Goal: Transaction & Acquisition: Purchase product/service

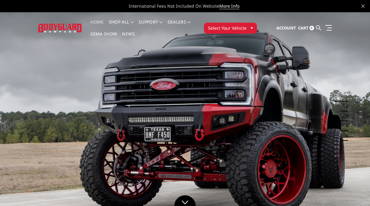
click at [249, 31] on button "Select Your Vehicle ▾" at bounding box center [230, 28] width 53 height 11
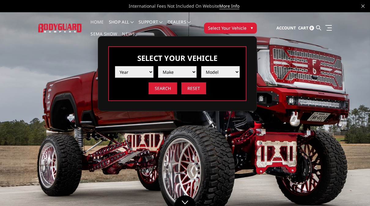
click at [147, 72] on select "Year [DATE] 2024 2023 2022 2021 2020 2019 2018 2017 2016 2015 2014 2013 2012 20…" at bounding box center [134, 72] width 39 height 12
select select "yr_2025"
click at [188, 72] on select "Make Chevrolet Ford GMC Ram Toyota" at bounding box center [177, 72] width 39 height 12
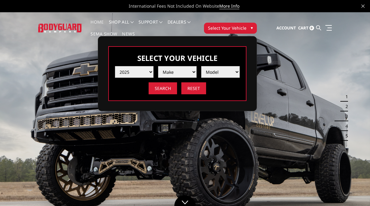
select select "mk_ford"
click at [235, 74] on select "Model F150 F150 Raptor F250 / F350 F450 F550" at bounding box center [220, 72] width 39 height 12
select select "md_f250-f350"
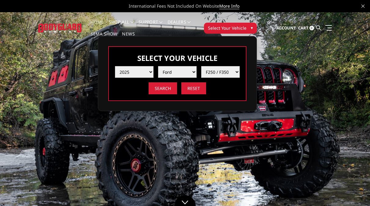
click at [169, 89] on input "Search" at bounding box center [163, 88] width 28 height 12
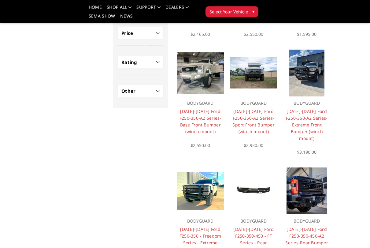
scroll to position [147, 0]
click at [318, 118] on link "2023-2025 Ford F250-350-A2 Series-Extreme Front Bumper (winch mount)" at bounding box center [307, 124] width 42 height 33
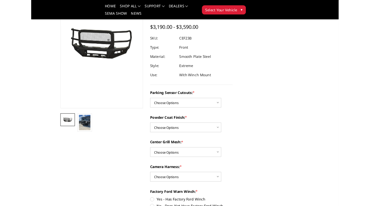
scroll to position [60, 0]
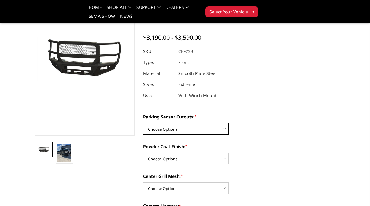
click at [227, 129] on select "Choose Options No-Without Parking Sensor Cutouts Yes-With Parking Sensor Cutouts" at bounding box center [186, 129] width 86 height 12
select select "2421"
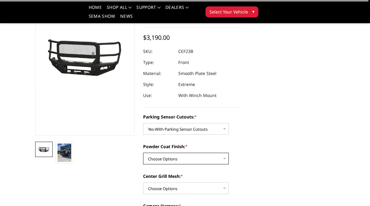
click at [223, 160] on select "Choose Options Bare Metal Textured Black Powder Coat" at bounding box center [186, 159] width 86 height 12
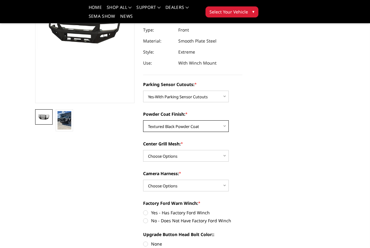
scroll to position [92, 0]
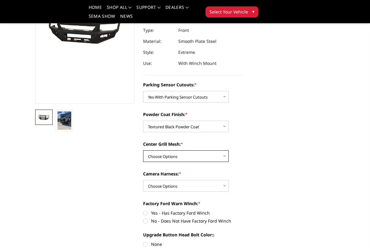
click at [219, 155] on select "Choose Options With Center Grill Mesh Without Center Grill Mesh" at bounding box center [186, 156] width 86 height 12
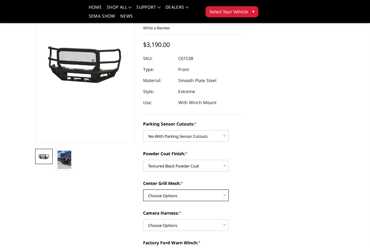
scroll to position [53, 0]
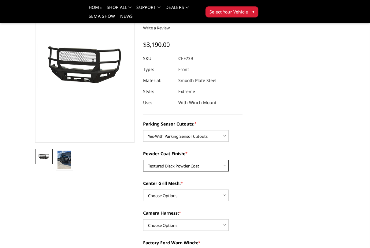
click at [221, 164] on select "Choose Options Bare Metal Textured Black Powder Coat" at bounding box center [186, 166] width 86 height 12
click at [223, 166] on select "Choose Options Bare Metal Textured Black Powder Coat" at bounding box center [186, 166] width 86 height 12
select select "2423"
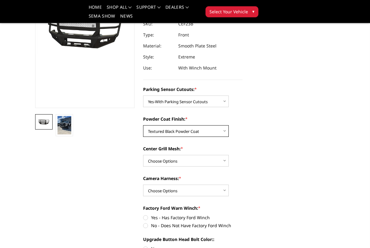
scroll to position [88, 0]
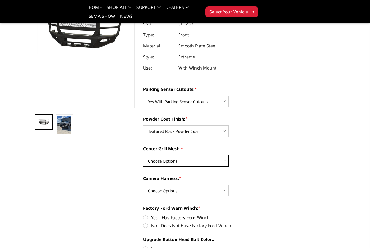
click at [226, 162] on select "Choose Options With Center Grill Mesh Without Center Grill Mesh" at bounding box center [186, 161] width 86 height 12
select select "2424"
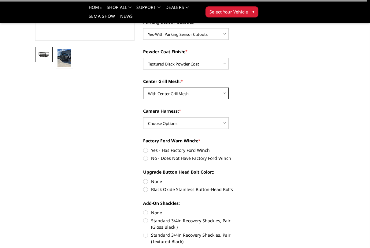
scroll to position [159, 0]
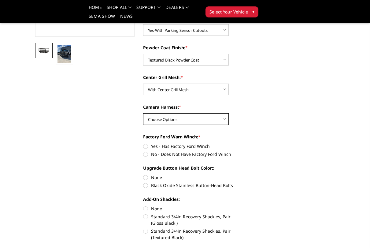
click at [224, 121] on select "Choose Options WITH Camera Harness WITHOUT Camera Harness" at bounding box center [186, 119] width 86 height 12
select select "2426"
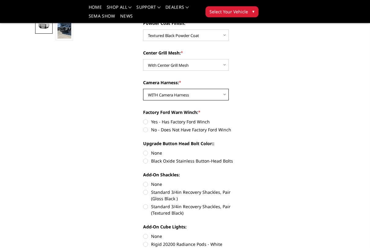
scroll to position [182, 0]
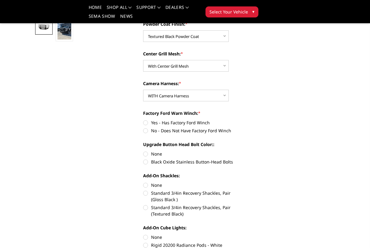
click at [146, 131] on label "No - Does Not Have Factory Ford Winch" at bounding box center [192, 130] width 99 height 6
click at [242, 120] on input "No - Does Not Have Factory Ford Winch" at bounding box center [242, 119] width 0 height 0
radio input "true"
click at [148, 120] on label "Yes - Has Factory Ford Winch" at bounding box center [192, 122] width 99 height 6
click at [143, 120] on input "Yes - Has Factory Ford Winch" at bounding box center [143, 119] width 0 height 0
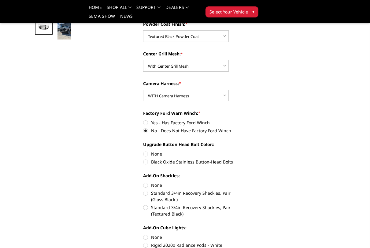
radio input "true"
click at [147, 131] on label "No - Does Not Have Factory Ford Winch" at bounding box center [192, 130] width 99 height 6
click at [242, 120] on input "No - Does Not Have Factory Ford Winch" at bounding box center [242, 119] width 0 height 0
radio input "true"
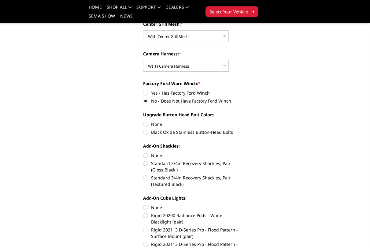
scroll to position [212, 0]
click at [145, 131] on label "Black Oxide Stainless Button-Head Bolts" at bounding box center [192, 132] width 99 height 6
click at [242, 121] on input "Black Oxide Stainless Button-Head Bolts" at bounding box center [242, 121] width 0 height 0
radio input "true"
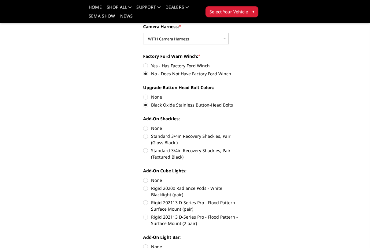
scroll to position [239, 0]
click at [145, 136] on label "Standard 3/4in Recovery Shackles, Pair (Gloss Black )" at bounding box center [192, 139] width 99 height 13
click at [242, 125] on input "Standard 3/4in Recovery Shackles, Pair (Gloss Black )" at bounding box center [242, 125] width 0 height 0
radio input "true"
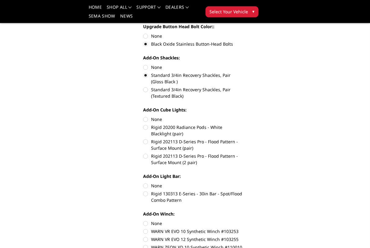
scroll to position [300, 0]
click at [145, 128] on label "Rigid 20200 Radiance Pods - White Blacklight (pair)" at bounding box center [192, 130] width 99 height 13
click at [242, 116] on input "Rigid 20200 Radiance Pods - White Blacklight (pair)" at bounding box center [242, 116] width 0 height 0
radio input "true"
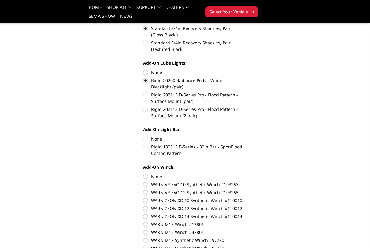
scroll to position [348, 0]
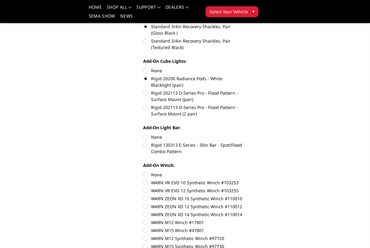
click at [145, 145] on label "Rigid 130313 E-Series - 30in Bar - Spot/Flood Combo Pattern" at bounding box center [192, 148] width 99 height 13
click at [242, 134] on input "Rigid 130313 E-Series - 30in Bar - Spot/Flood Combo Pattern" at bounding box center [242, 134] width 0 height 0
radio input "true"
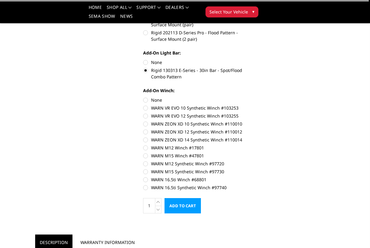
scroll to position [448, 0]
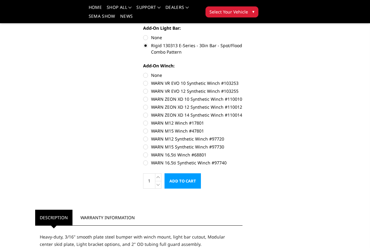
click at [145, 163] on label "WARN 16.5ti Synthetic Winch #97740" at bounding box center [192, 162] width 99 height 6
click at [242, 152] on input "WARN 16.5ti Synthetic Winch #97740" at bounding box center [242, 151] width 0 height 0
radio input "true"
click at [179, 178] on input "Add to Cart" at bounding box center [182, 180] width 36 height 15
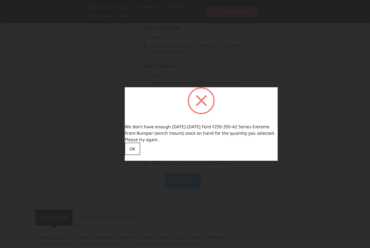
click at [208, 89] on div at bounding box center [201, 100] width 27 height 27
click at [197, 100] on div at bounding box center [201, 100] width 27 height 27
click at [201, 103] on div at bounding box center [201, 100] width 27 height 27
click at [131, 150] on button "OK" at bounding box center [132, 148] width 15 height 12
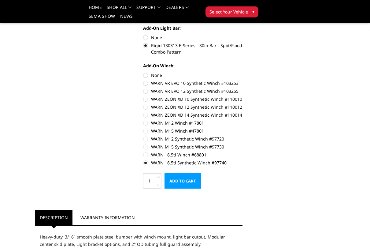
click at [148, 84] on label "WARN VR EVO 10 Synthetic Winch #103253" at bounding box center [192, 83] width 99 height 6
click at [242, 72] on input "WARN VR EVO 10 Synthetic Winch #103253" at bounding box center [242, 72] width 0 height 0
radio input "true"
click at [146, 90] on label "WARN VR EVO 12 Synthetic Winch #103255" at bounding box center [192, 91] width 99 height 6
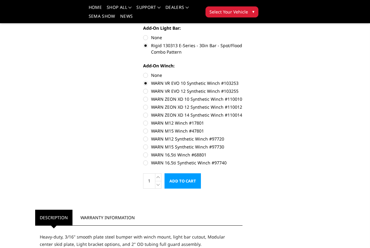
click at [242, 80] on input "WARN VR EVO 12 Synthetic Winch #103255" at bounding box center [242, 80] width 0 height 0
radio input "true"
click at [146, 115] on label "WARN ZEON XD 14 Synthetic Winch #110014" at bounding box center [192, 115] width 99 height 6
click at [242, 104] on input "WARN ZEON XD 14 Synthetic Winch #110014" at bounding box center [242, 104] width 0 height 0
radio input "true"
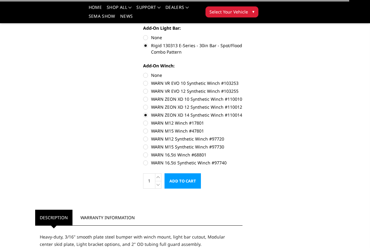
click at [183, 181] on input "Add to Cart" at bounding box center [182, 180] width 36 height 15
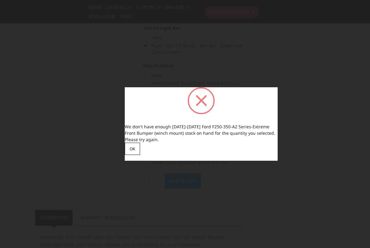
click at [208, 104] on div at bounding box center [201, 100] width 27 height 27
click at [133, 147] on button "OK" at bounding box center [132, 148] width 15 height 12
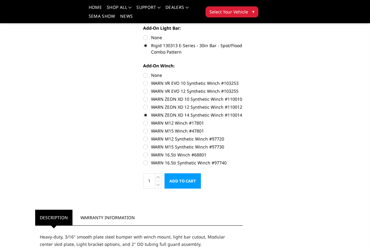
click at [196, 96] on label "WARN ZEON XD 10 Synthetic Winch #110010" at bounding box center [192, 99] width 99 height 6
click at [242, 88] on input "WARN ZEON XD 10 Synthetic Winch #110010" at bounding box center [242, 88] width 0 height 0
radio input "true"
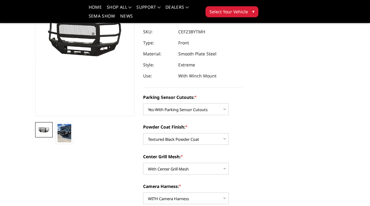
scroll to position [79, 0]
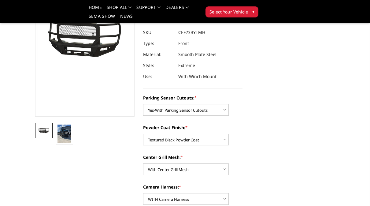
click at [64, 130] on img at bounding box center [64, 133] width 14 height 18
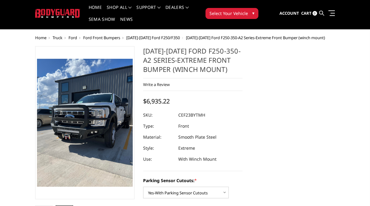
scroll to position [14, 0]
